Goal: Transaction & Acquisition: Obtain resource

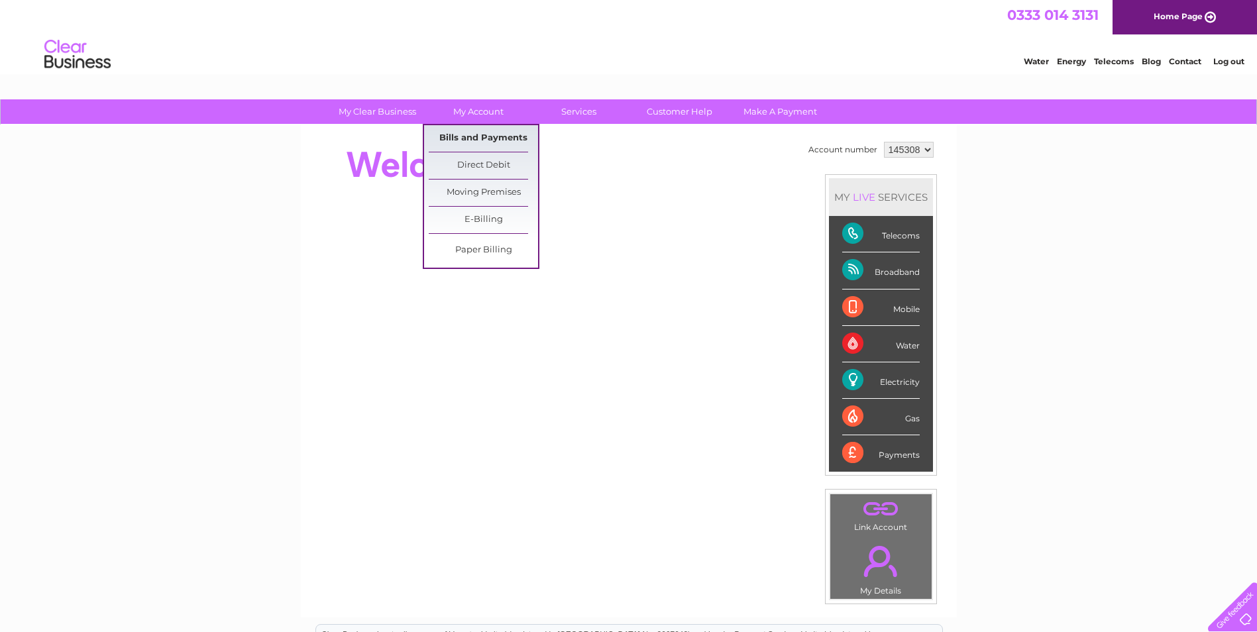
click at [484, 135] on link "Bills and Payments" at bounding box center [483, 138] width 109 height 27
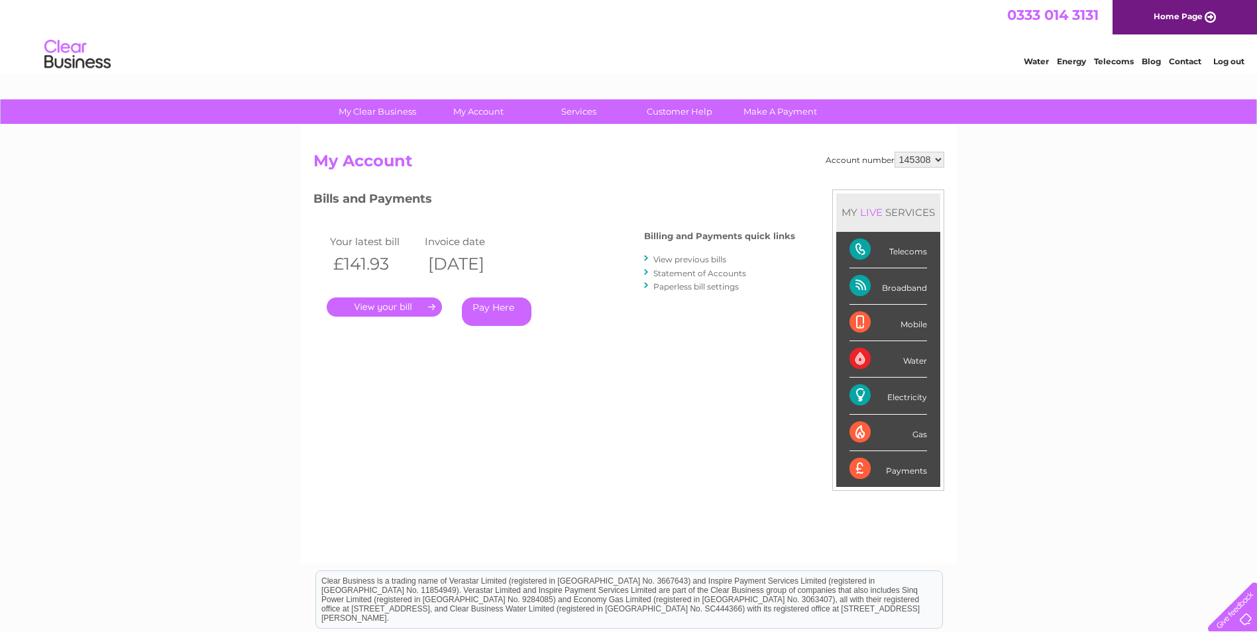
click at [380, 310] on link "." at bounding box center [384, 307] width 115 height 19
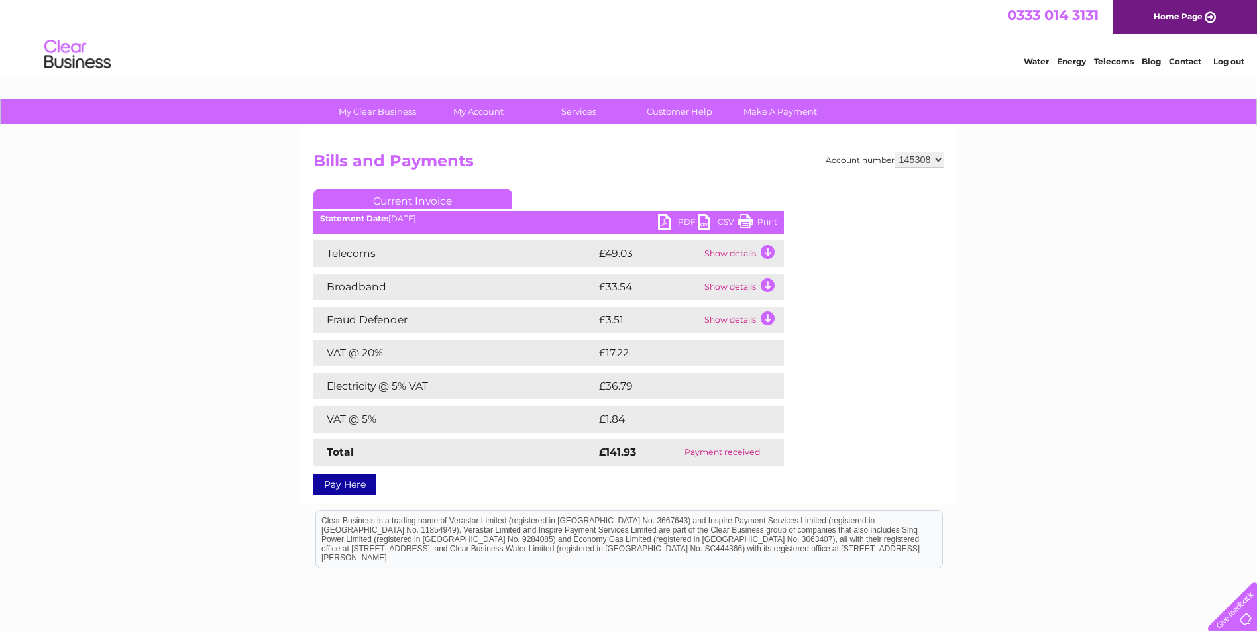
click at [719, 291] on td "Show details" at bounding box center [742, 287] width 83 height 27
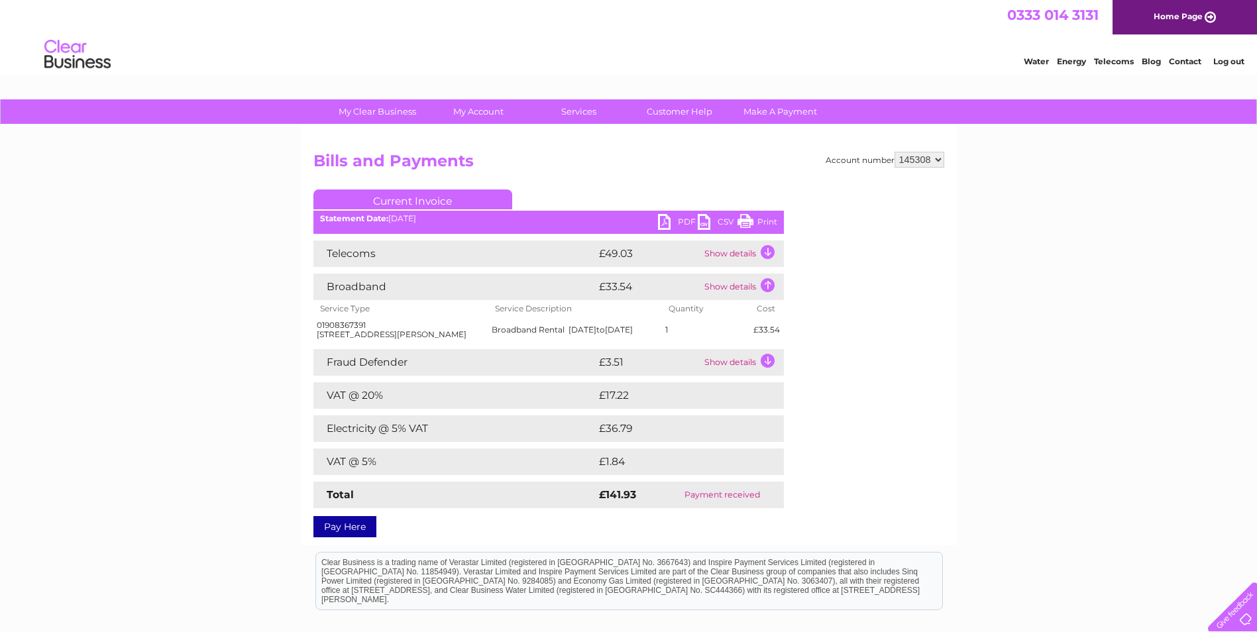
click at [715, 289] on td "Show details" at bounding box center [742, 287] width 83 height 27
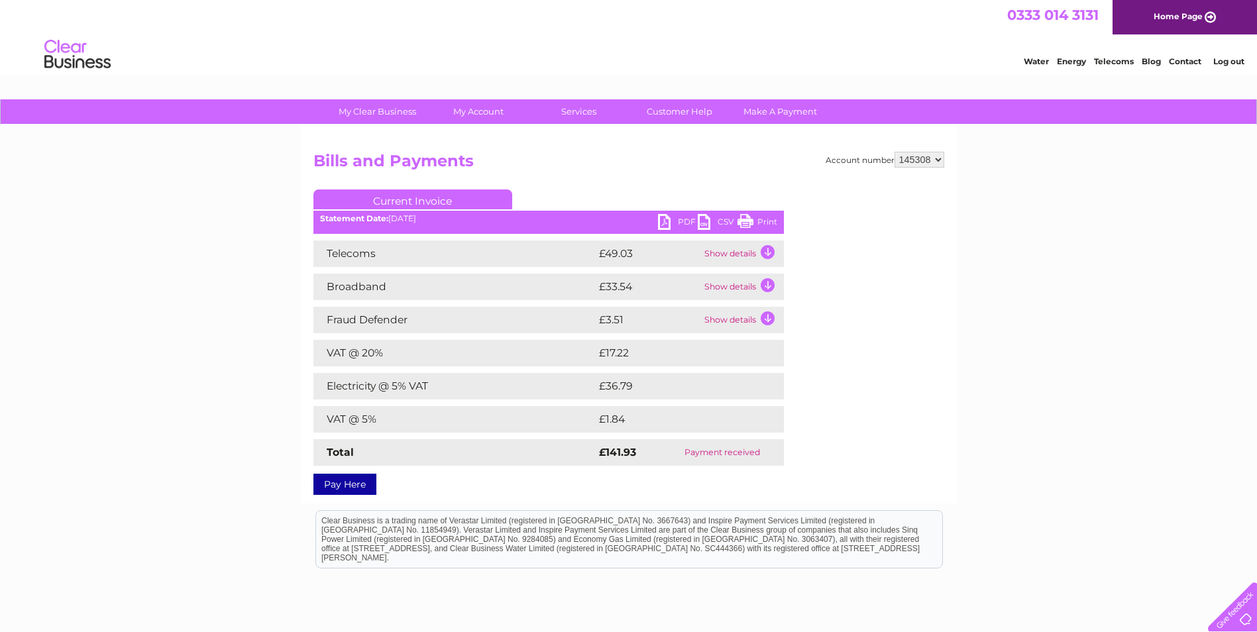
click at [718, 255] on td "Show details" at bounding box center [742, 254] width 83 height 27
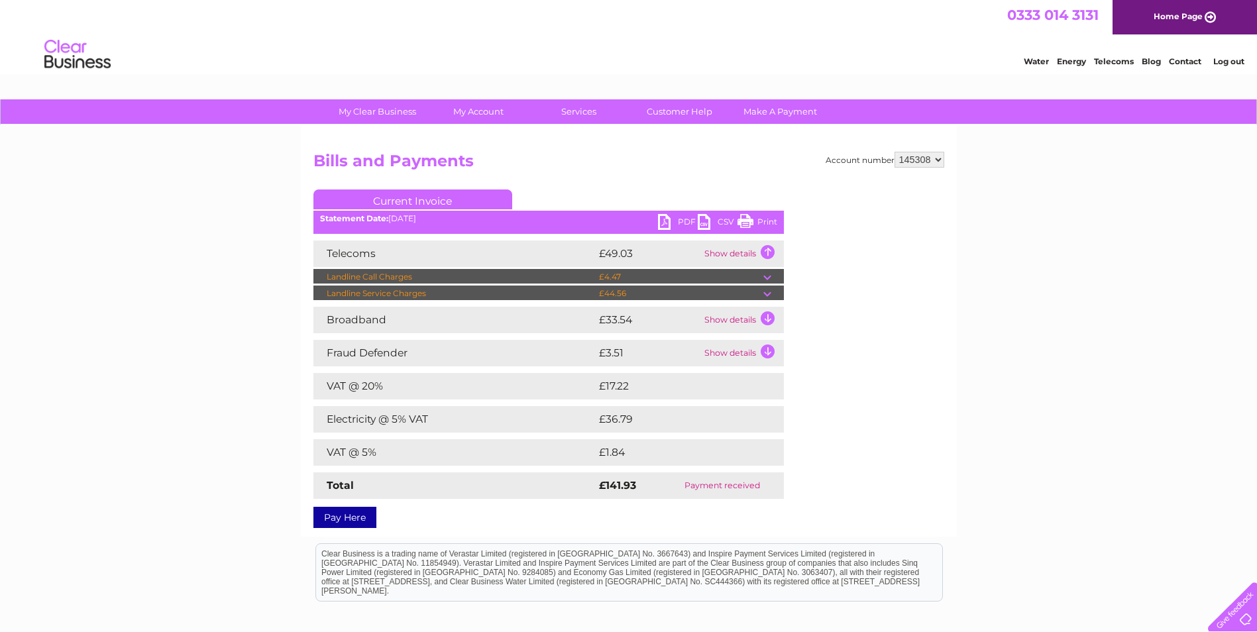
click at [718, 255] on td "Show details" at bounding box center [742, 254] width 83 height 27
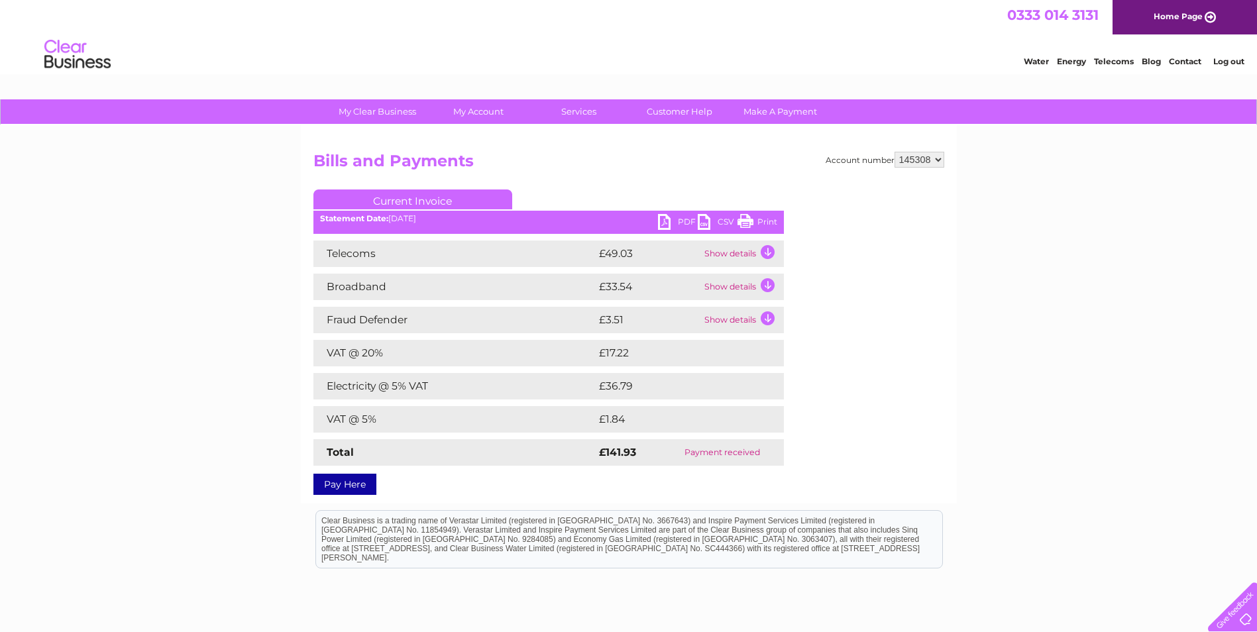
click at [681, 218] on link "PDF" at bounding box center [678, 223] width 40 height 19
